Goal: Check status: Check status

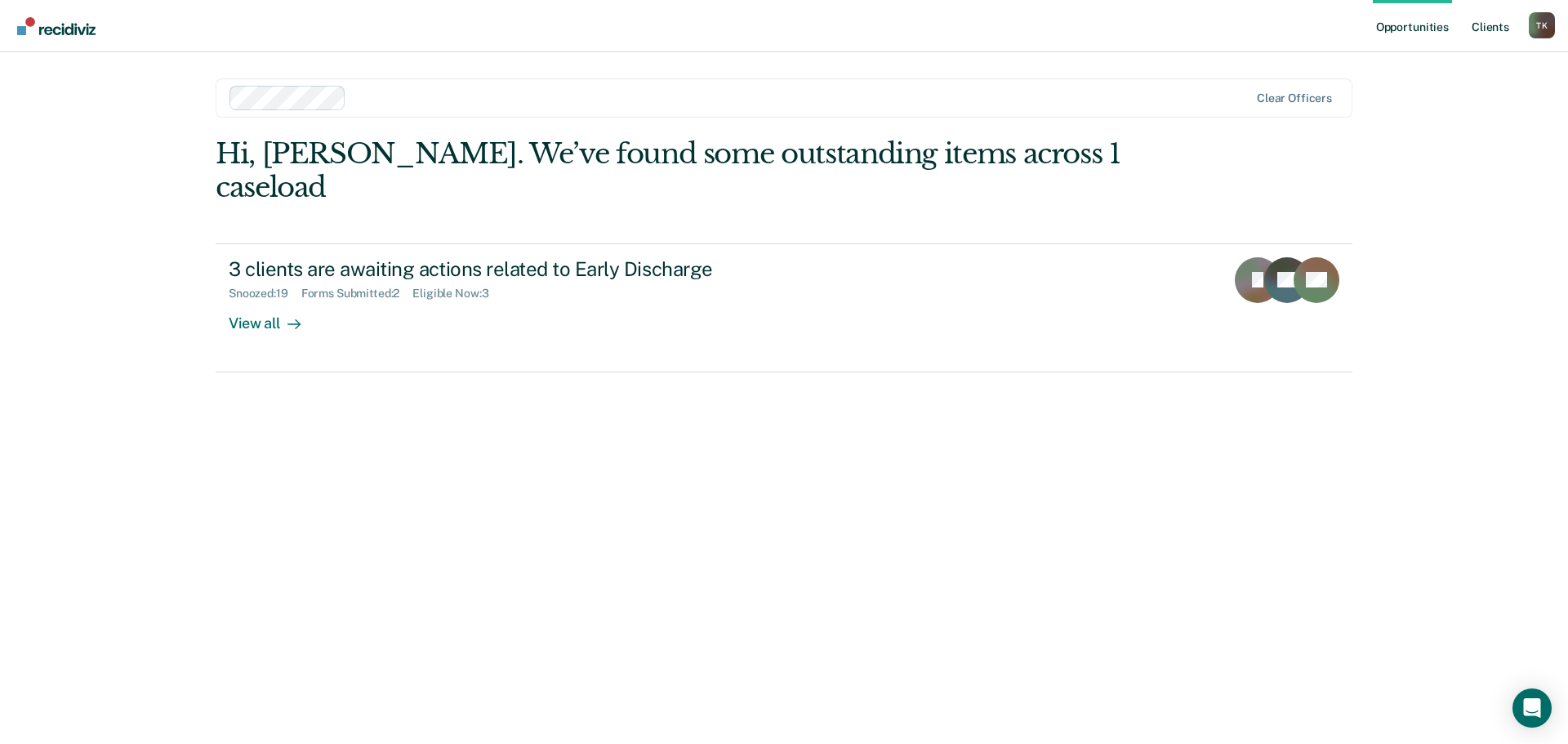
click at [1488, 27] on link "Client s" at bounding box center [1490, 26] width 45 height 52
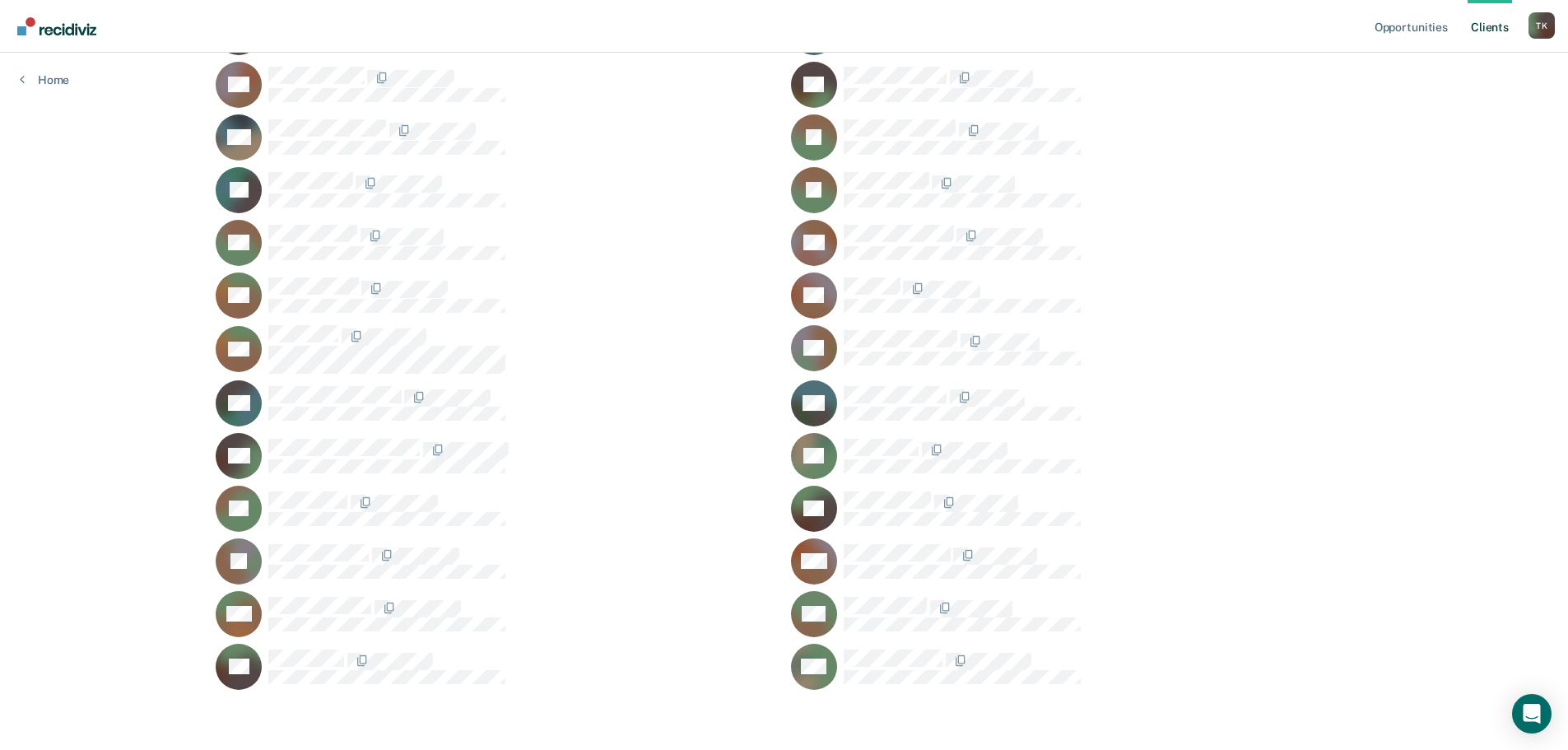
scroll to position [1189, 0]
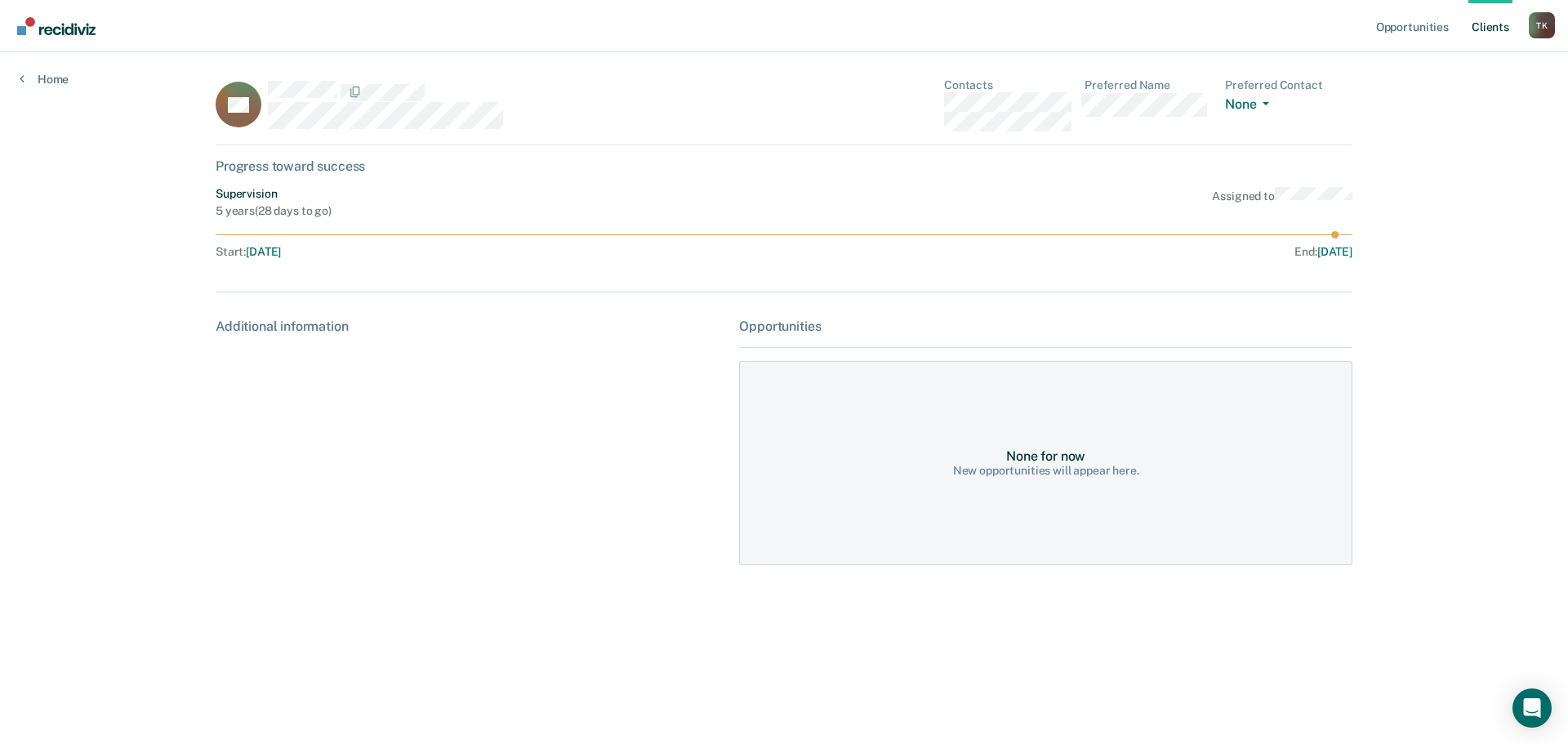
click at [1337, 233] on circle at bounding box center [1336, 235] width 8 height 8
drag, startPoint x: 1305, startPoint y: 239, endPoint x: 1238, endPoint y: 240, distance: 67.0
click at [1254, 242] on div "Supervision 5 years ( 28 days to go ) Assigned to Start : [DATE] End : [DATE]" at bounding box center [784, 226] width 1137 height 78
click at [324, 232] on icon at bounding box center [784, 235] width 1137 height 8
click at [1265, 104] on icon "button" at bounding box center [1265, 103] width 7 height 3
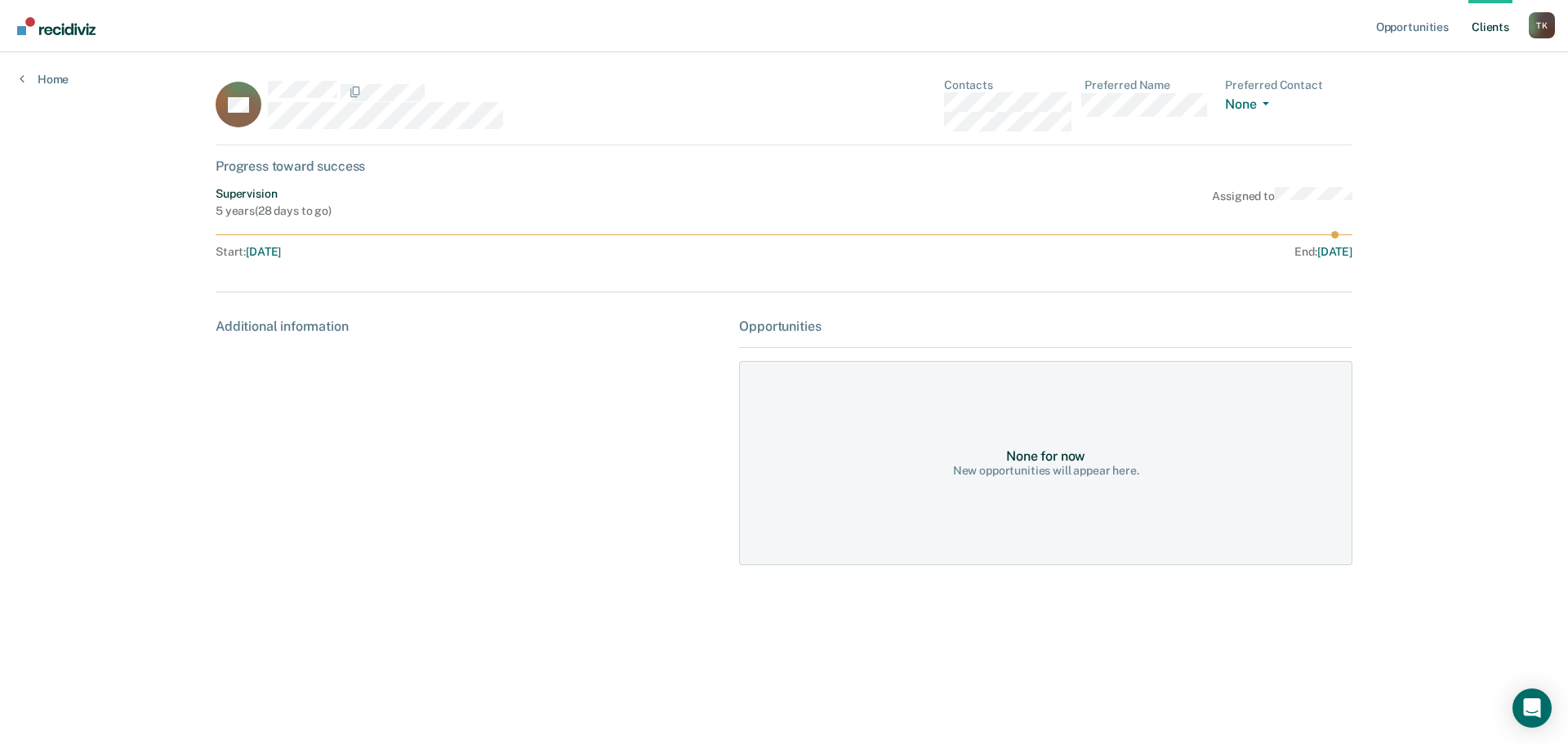
click at [286, 166] on div "Progress toward success" at bounding box center [784, 166] width 1137 height 15
click at [266, 328] on div "Additional information" at bounding box center [470, 326] width 510 height 15
click at [1061, 457] on div "None for now" at bounding box center [1046, 456] width 80 height 15
